Goal: Task Accomplishment & Management: Use online tool/utility

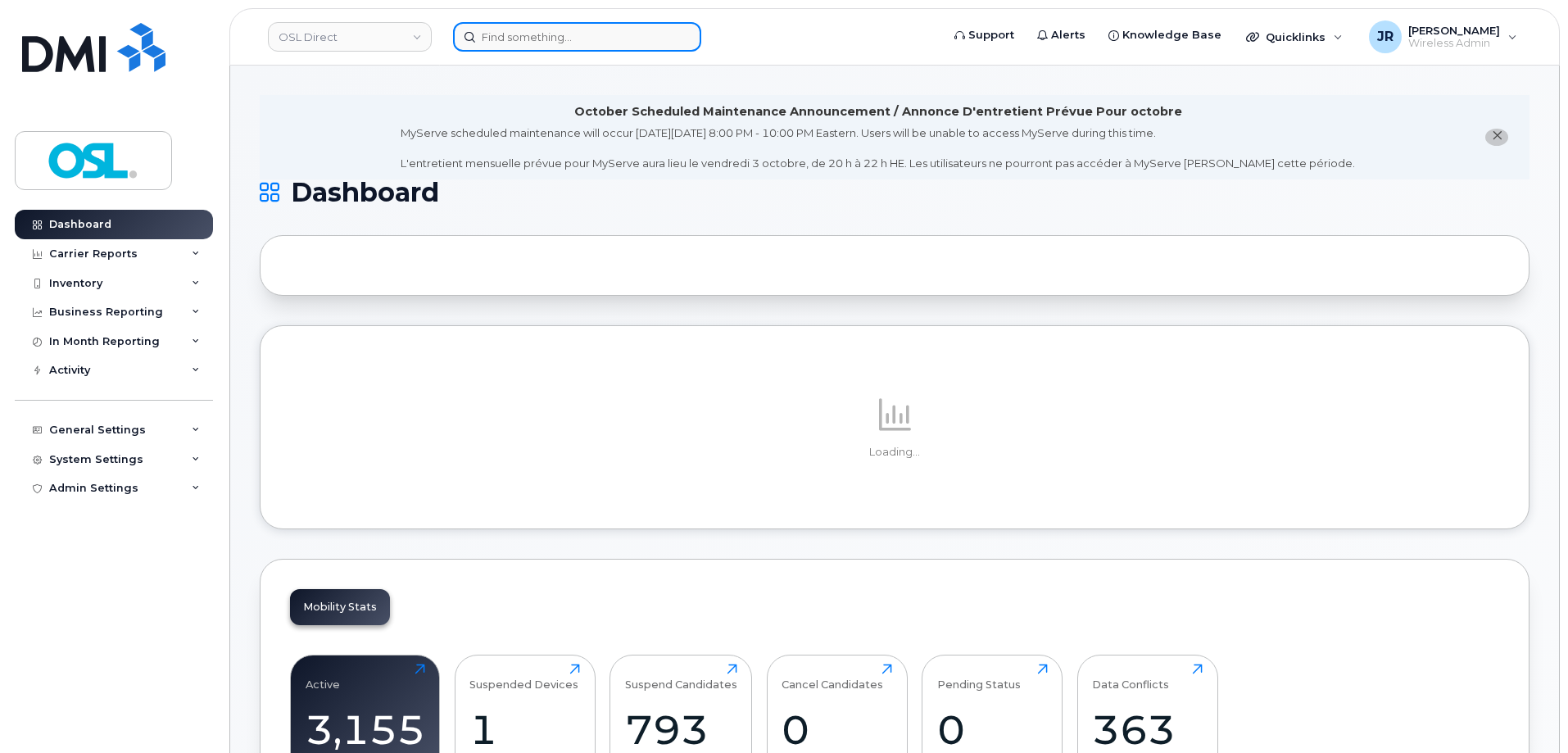
click at [532, 45] on input at bounding box center [577, 37] width 248 height 29
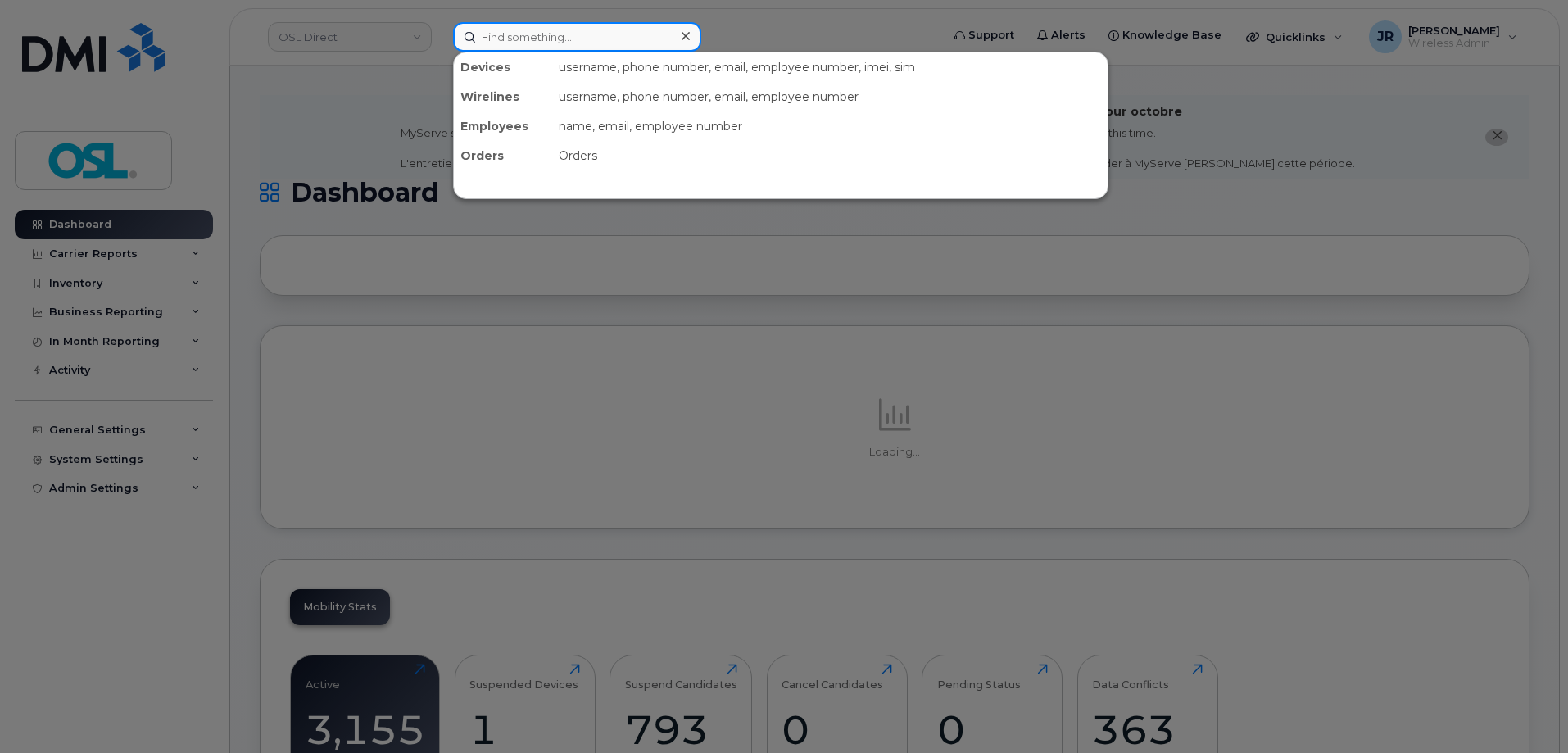
paste input "Spiro El Bitar"
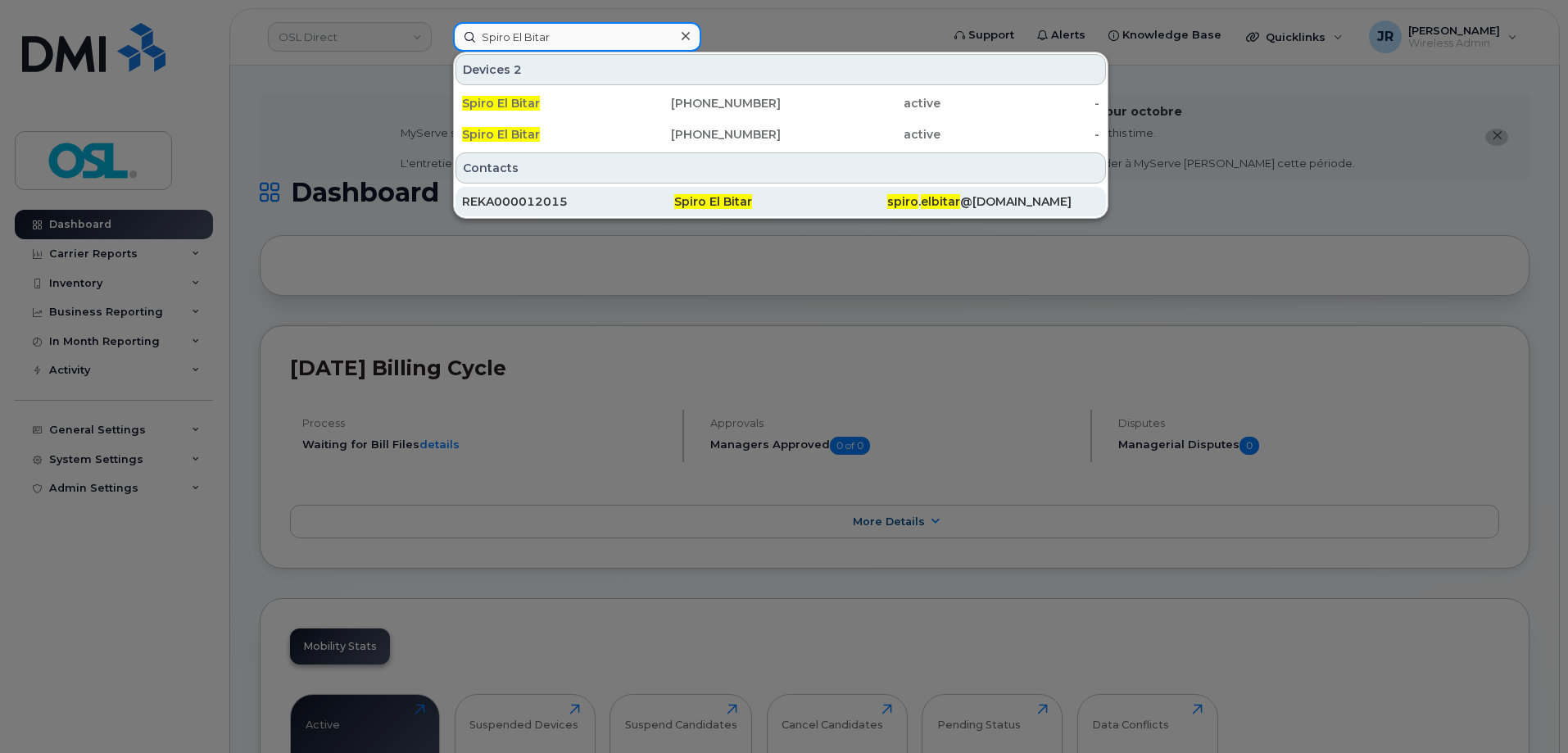
type input "Spiro El Bitar"
click at [503, 197] on div "REKA000012015" at bounding box center [568, 201] width 212 height 16
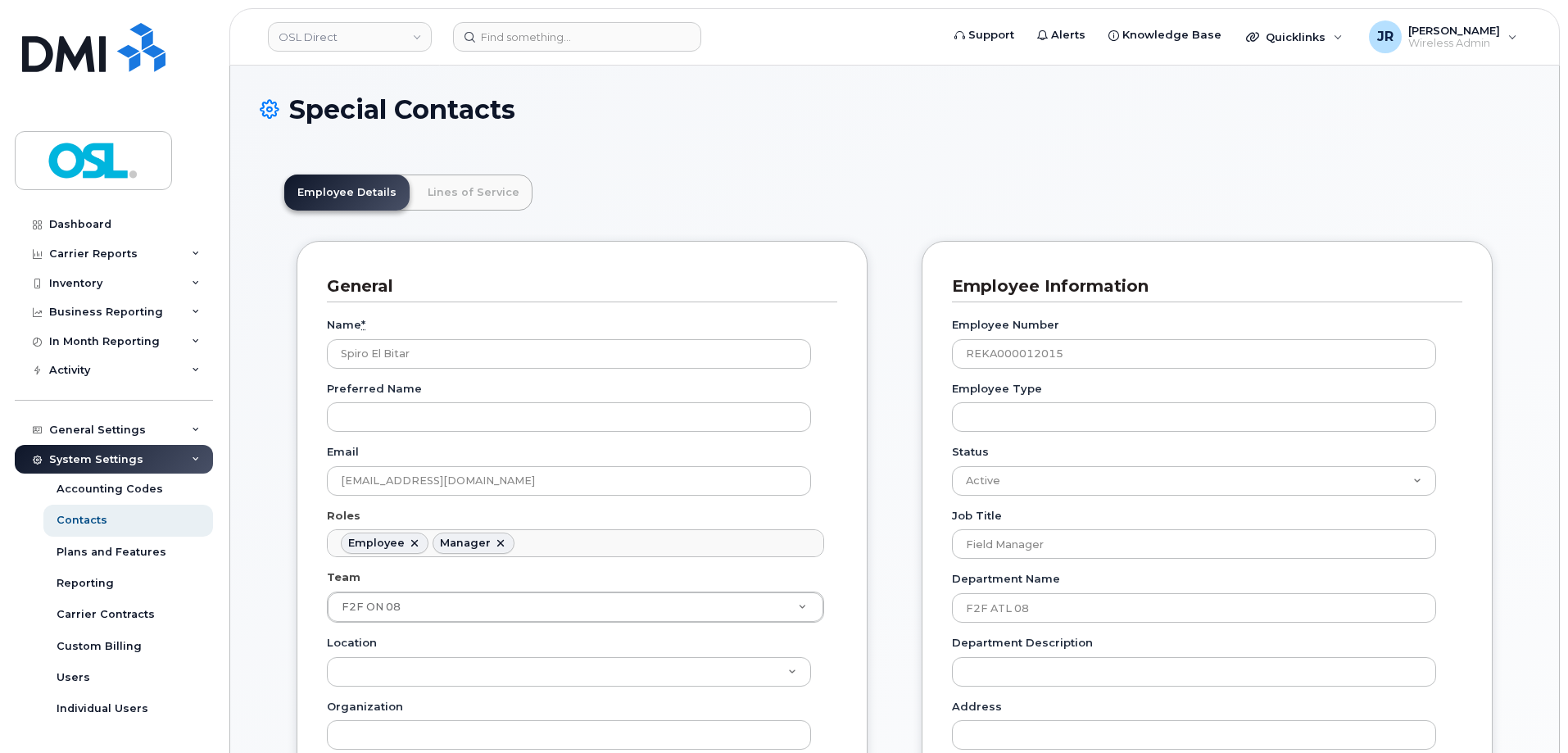
scroll to position [49, 0]
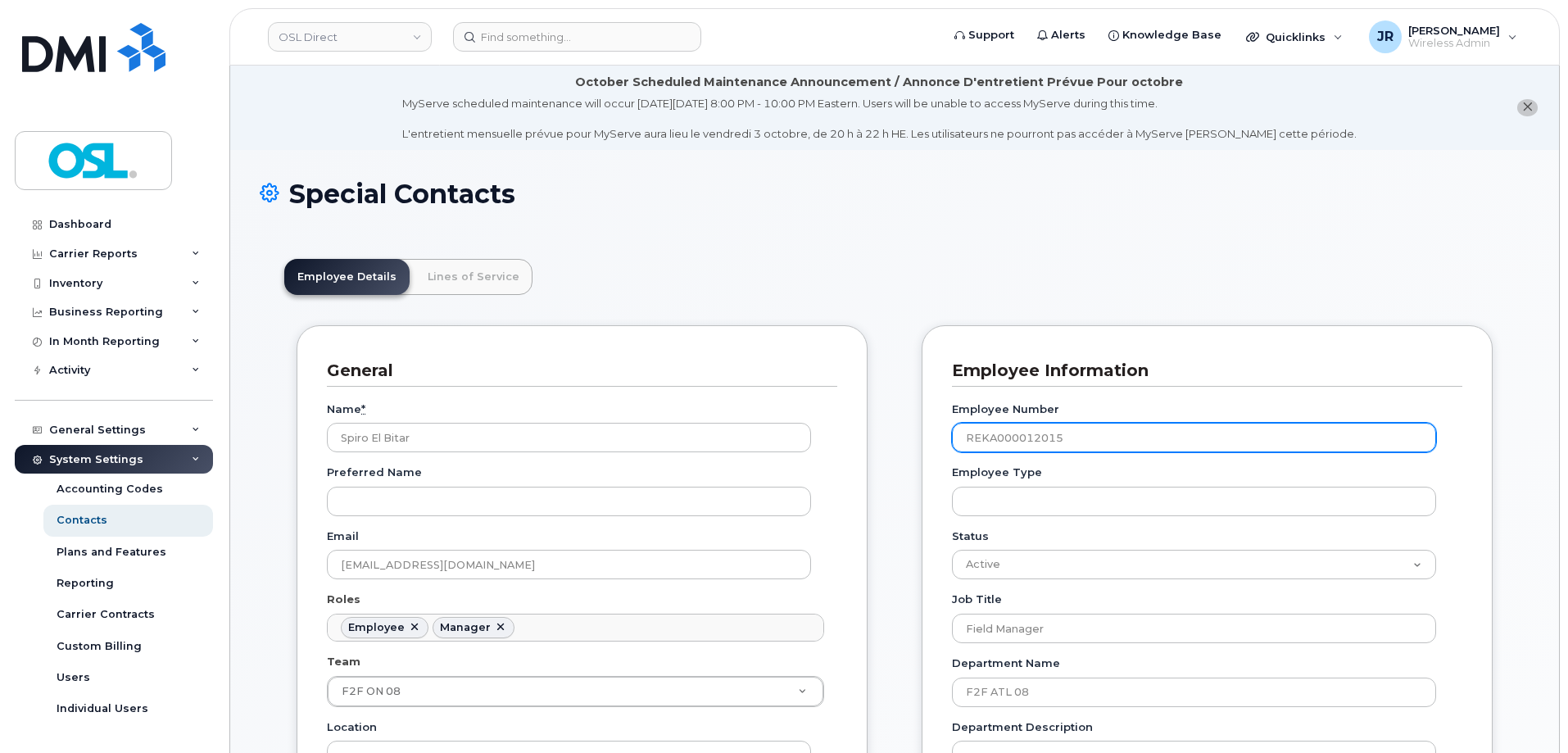
click at [983, 429] on input "REKA000012015" at bounding box center [1194, 437] width 484 height 29
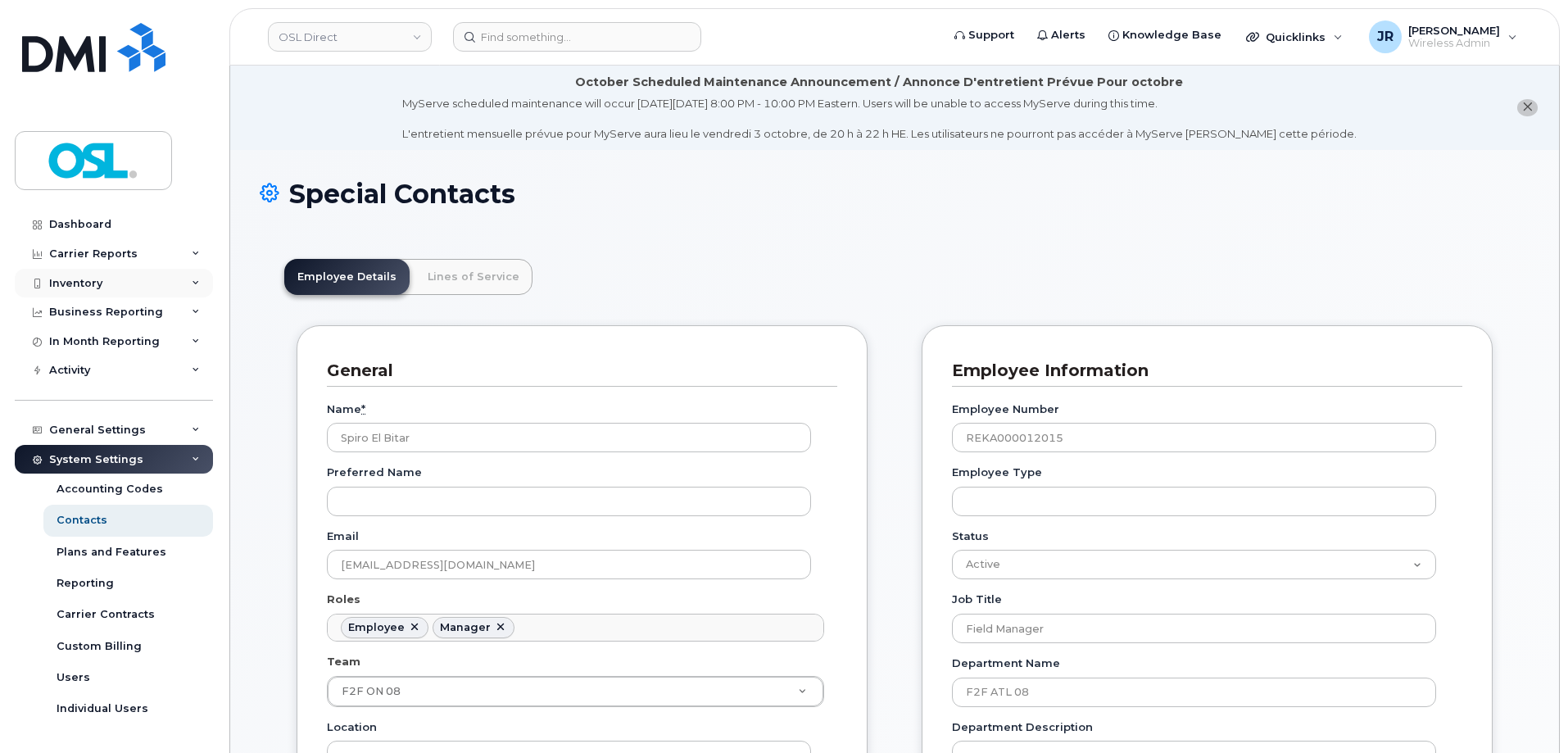
click at [186, 285] on div "Inventory" at bounding box center [114, 284] width 199 height 29
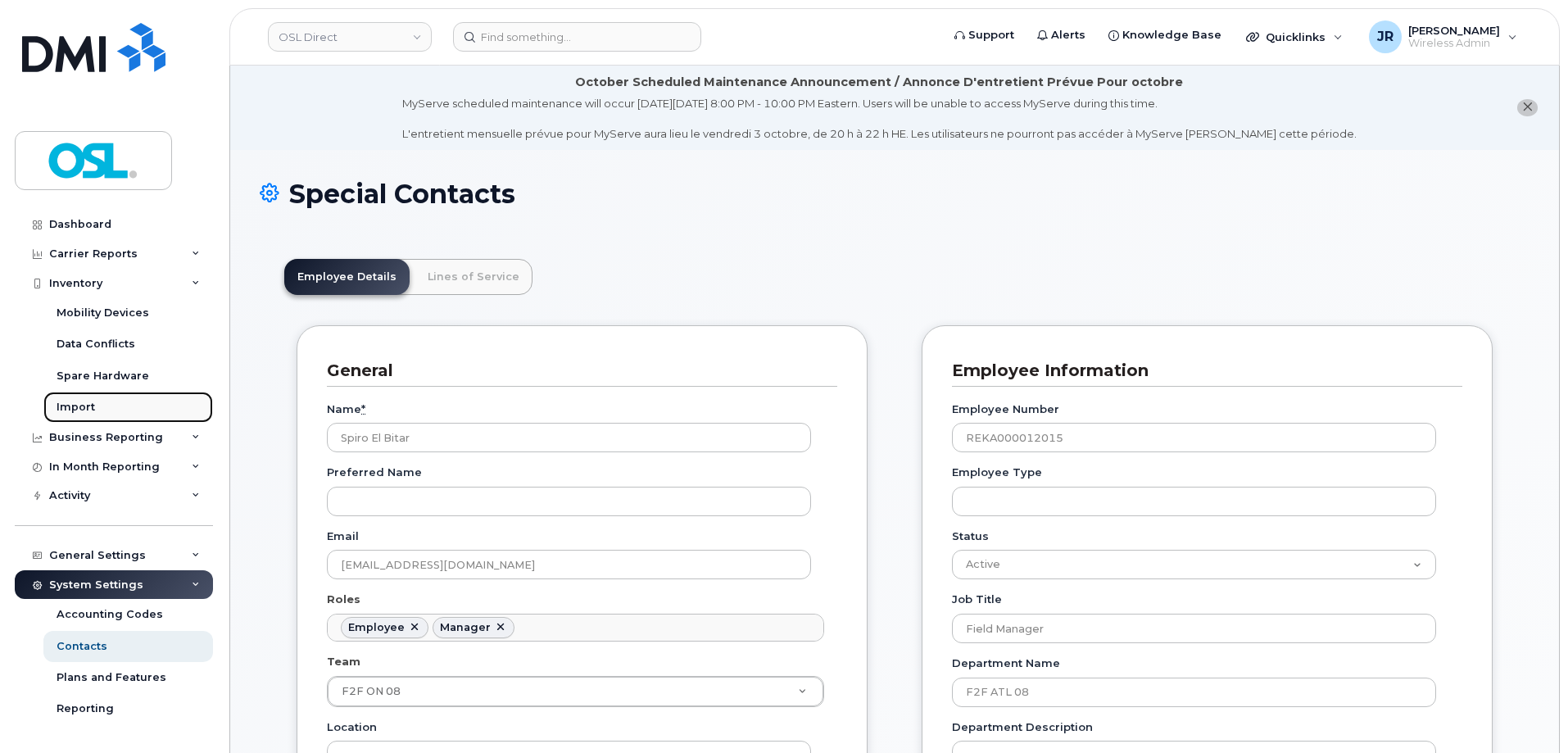
click at [67, 403] on div "Import" at bounding box center [75, 407] width 38 height 15
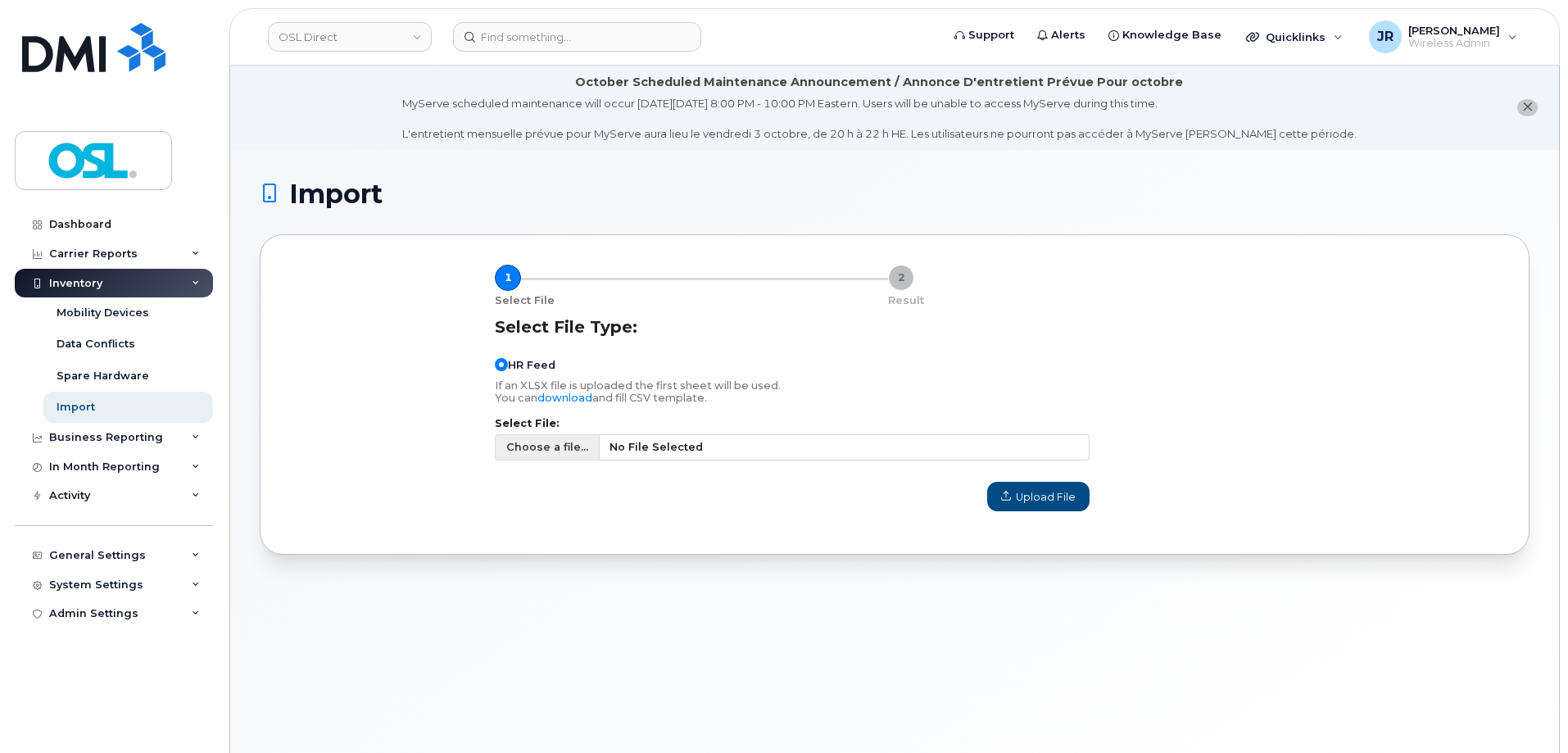
click at [555, 449] on span "Choose a file..." at bounding box center [547, 447] width 82 height 16
click at [555, 449] on input "Choose a file... No File Selected" at bounding box center [793, 448] width 595 height 26
type input "C:\fakepath\Simplex 09-27-2025.csv"
click at [1053, 500] on span "Upload File" at bounding box center [1038, 497] width 75 height 16
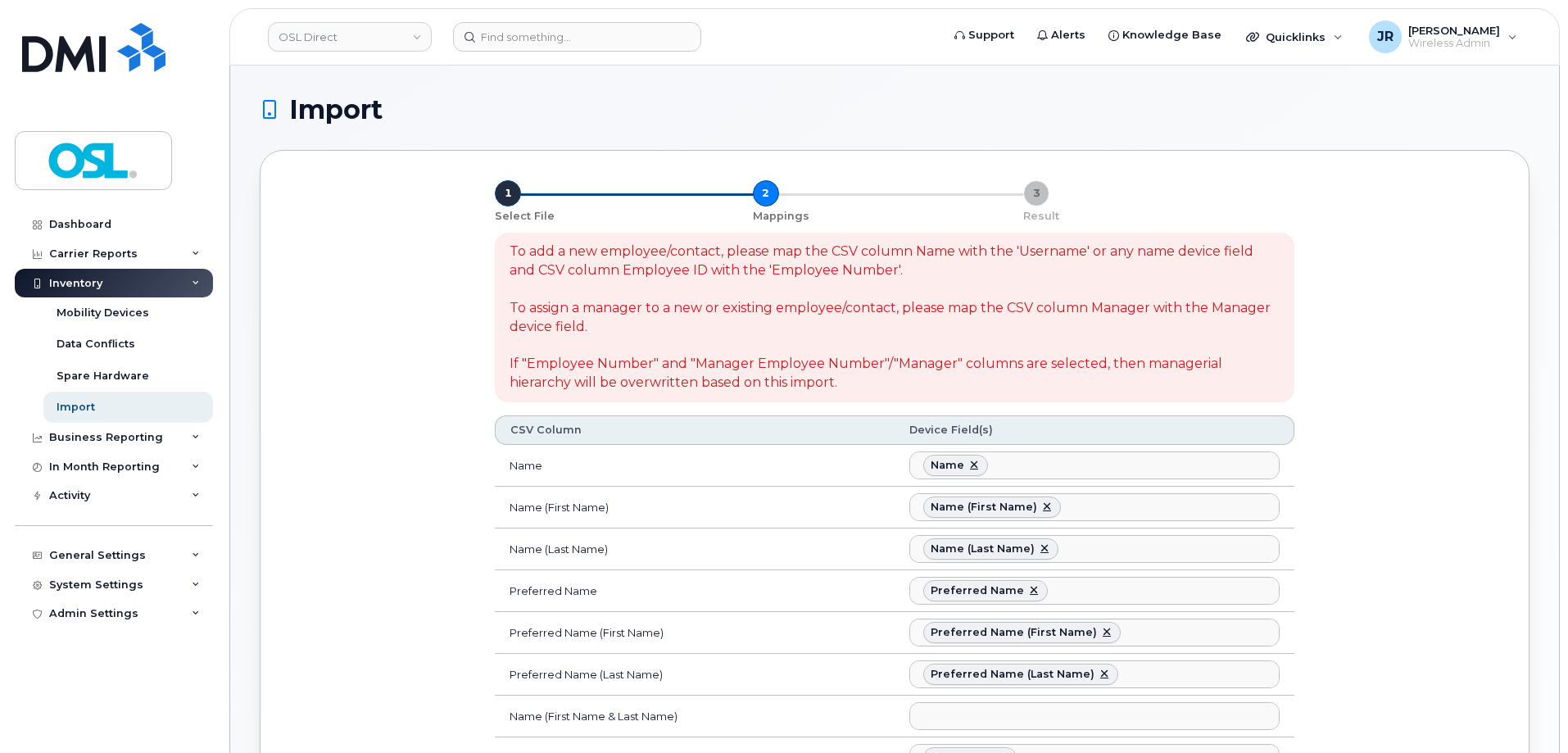
select select
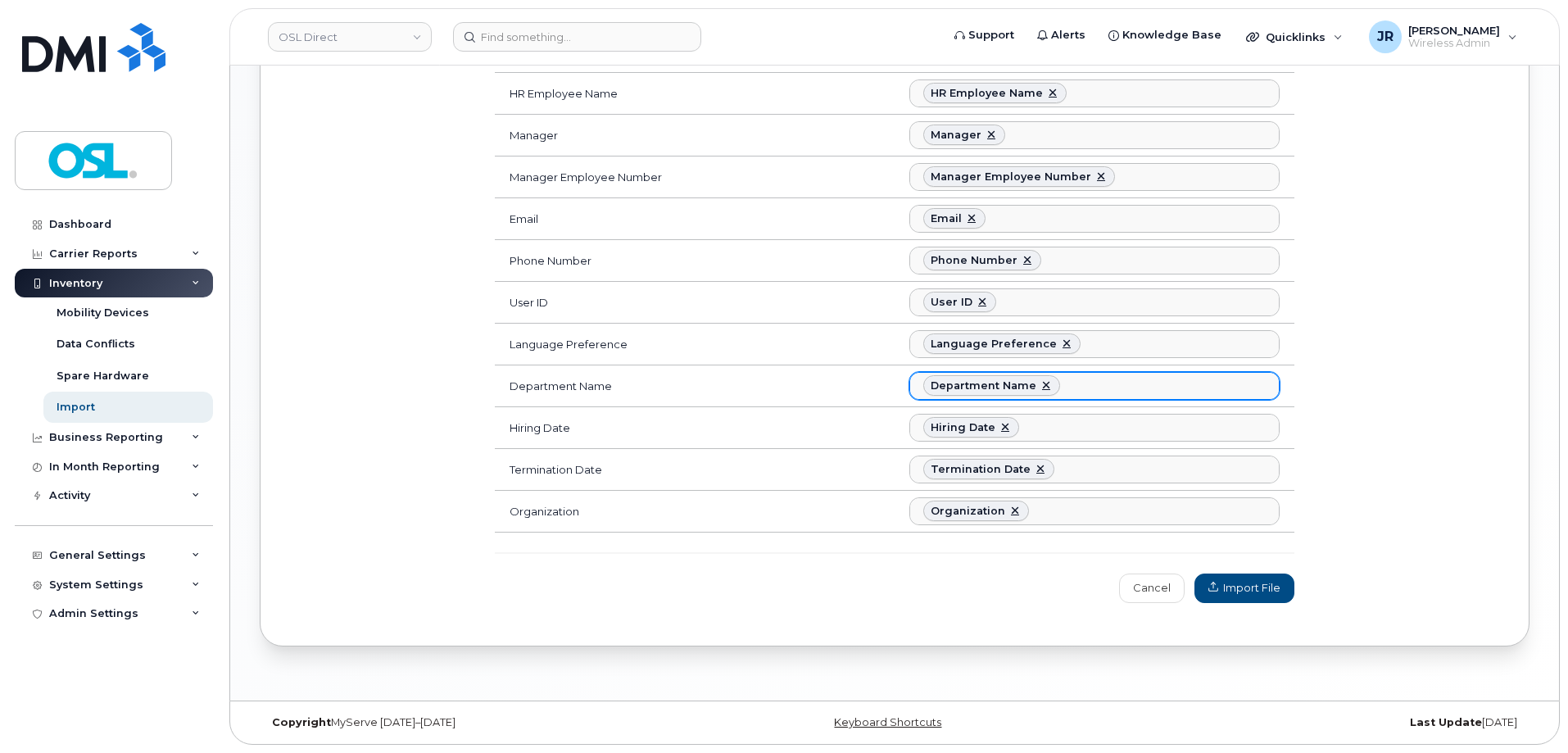
click at [1083, 385] on ul "Department Name" at bounding box center [1094, 386] width 369 height 26
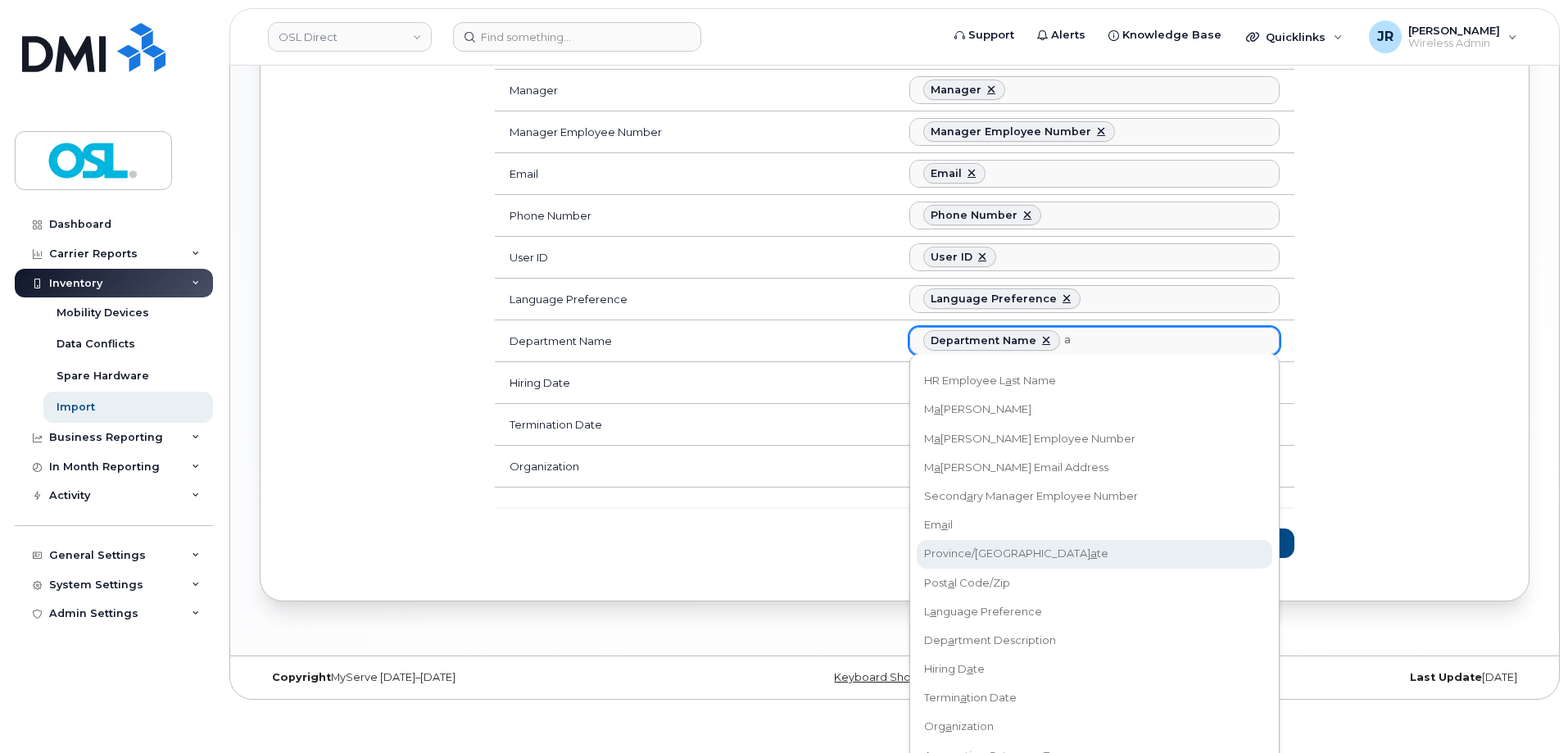
scroll to position [1111, 0]
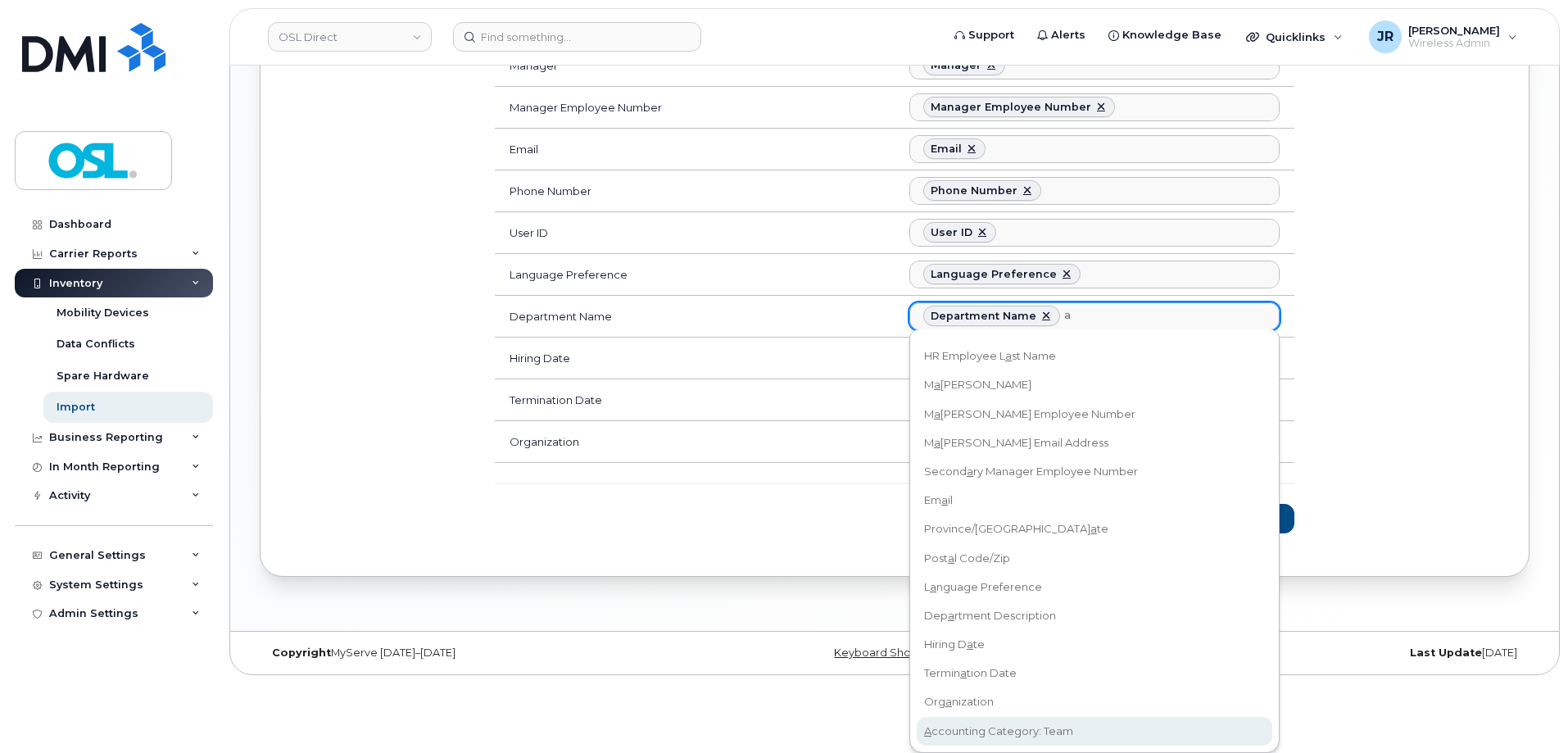
type input "a"
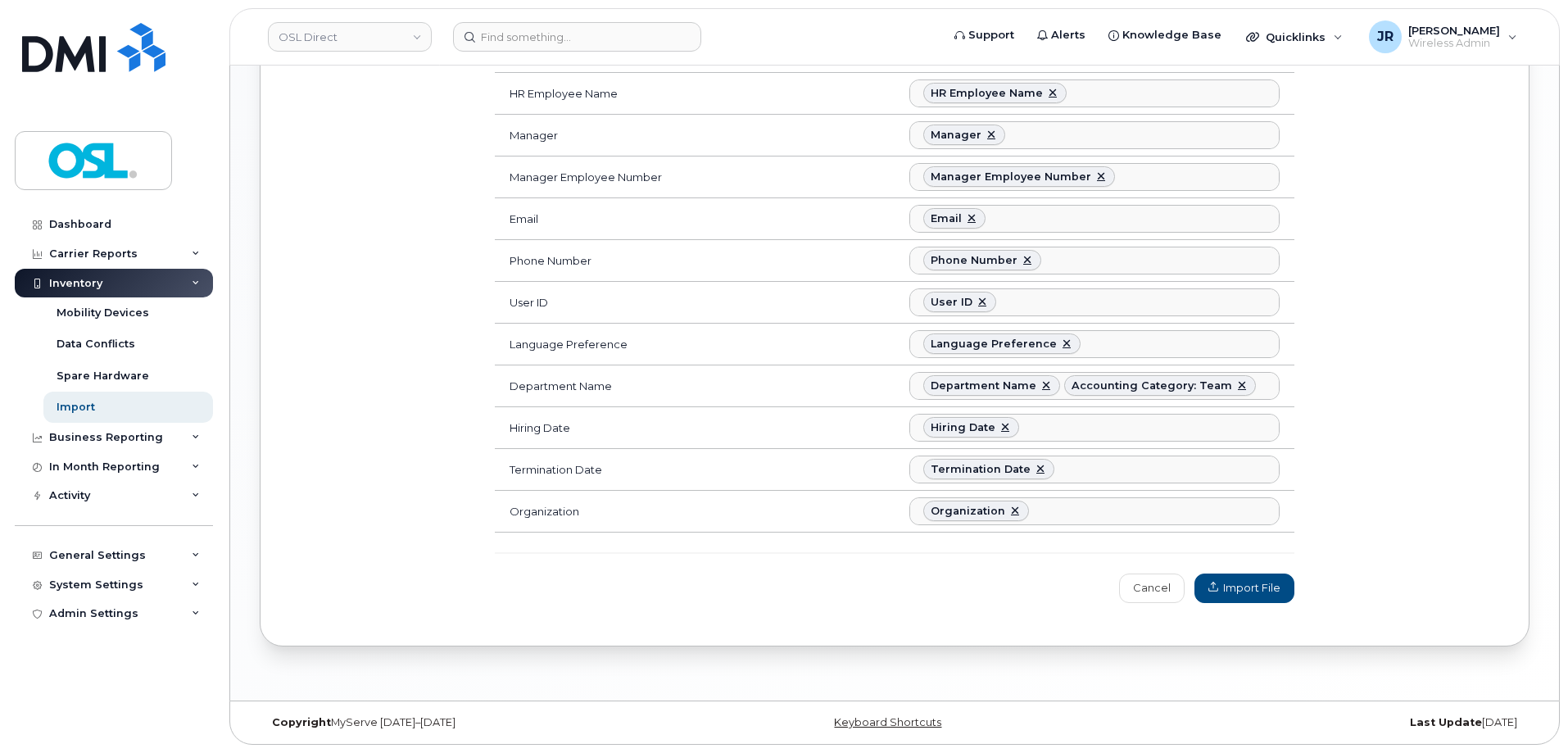
scroll to position [442, 0]
click at [1238, 579] on button "Import File" at bounding box center [1244, 588] width 100 height 29
